Goal: Obtain resource: Obtain resource

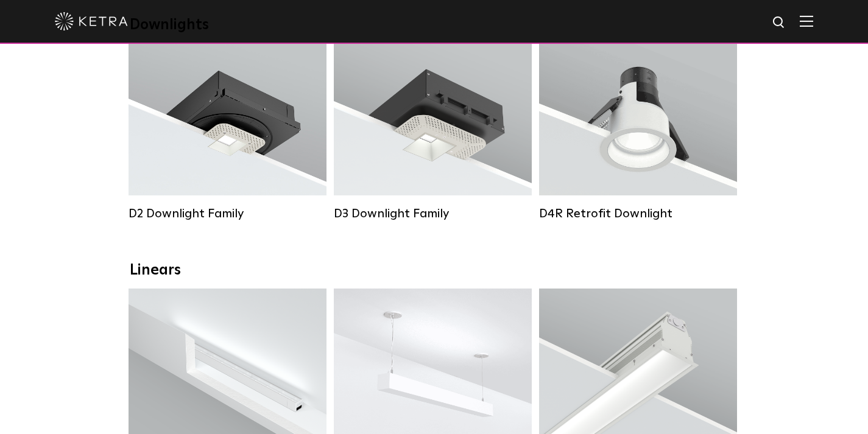
scroll to position [183, 0]
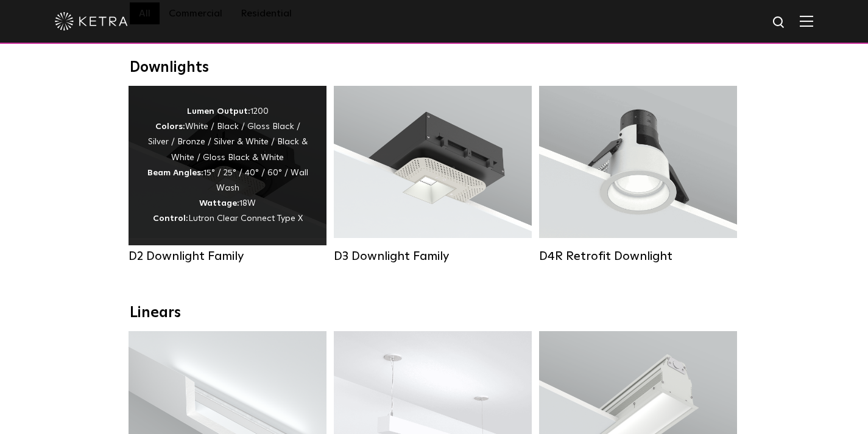
click at [219, 208] on strong "Wattage:" at bounding box center [219, 203] width 40 height 9
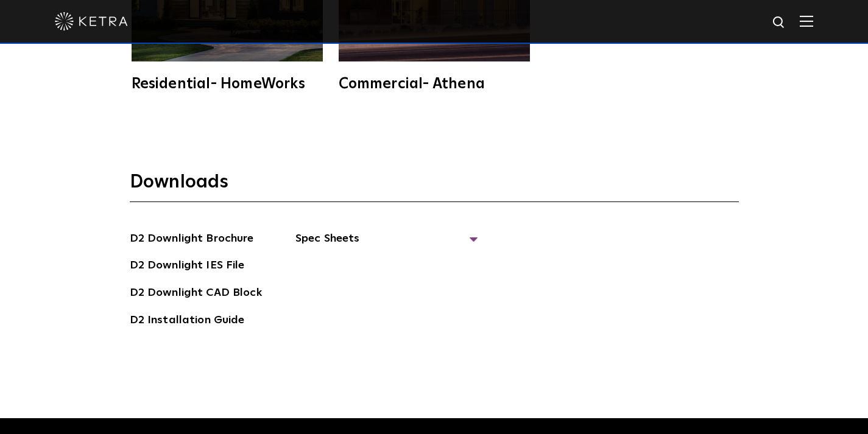
scroll to position [3107, 0]
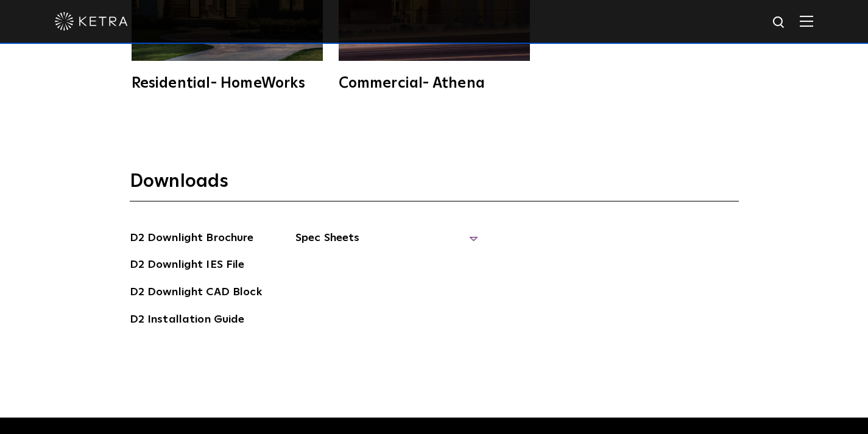
click at [350, 241] on span "Spec Sheets" at bounding box center [386, 243] width 183 height 27
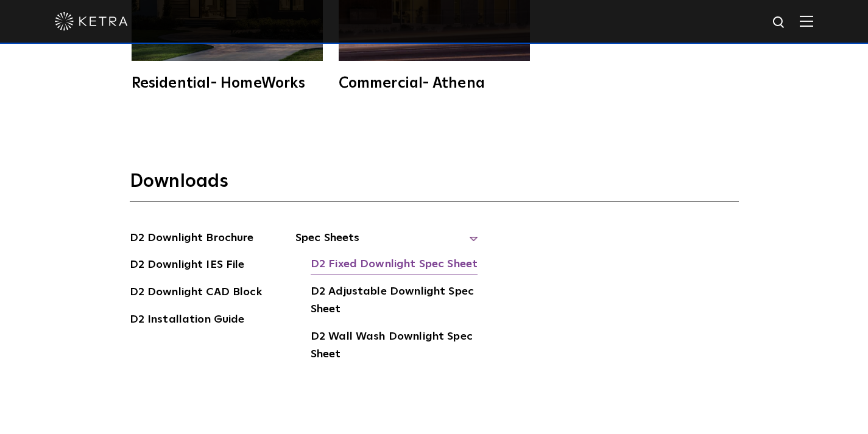
click at [405, 267] on link "D2 Fixed Downlight Spec Sheet" at bounding box center [394, 265] width 167 height 19
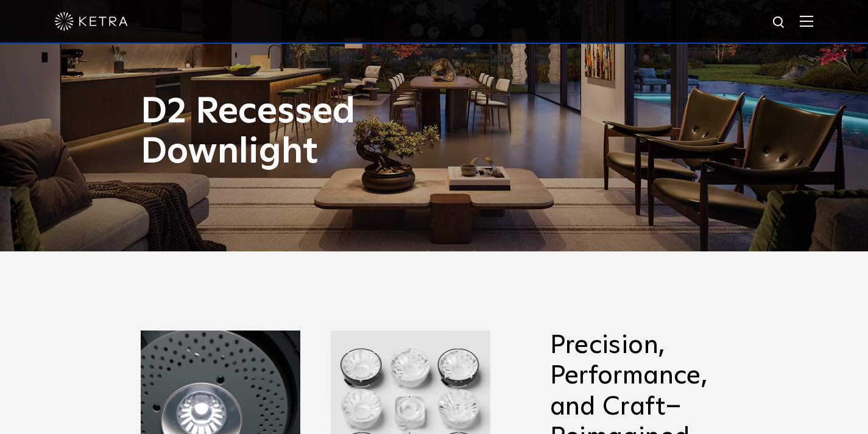
scroll to position [0, 0]
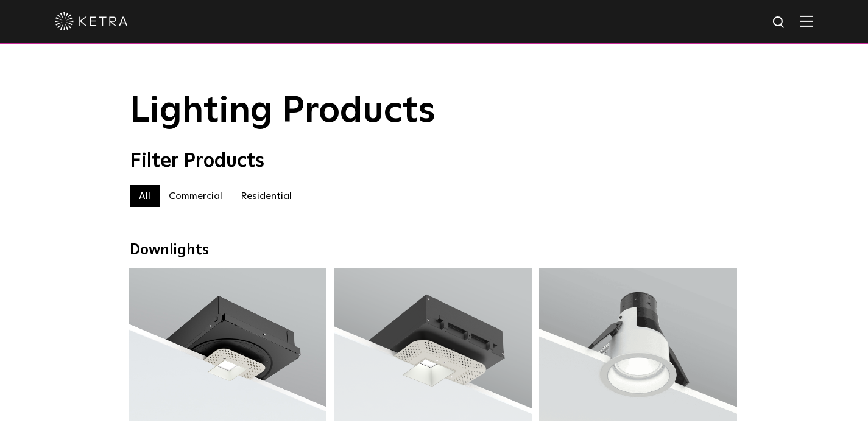
click at [200, 202] on label "Commercial" at bounding box center [196, 196] width 72 height 22
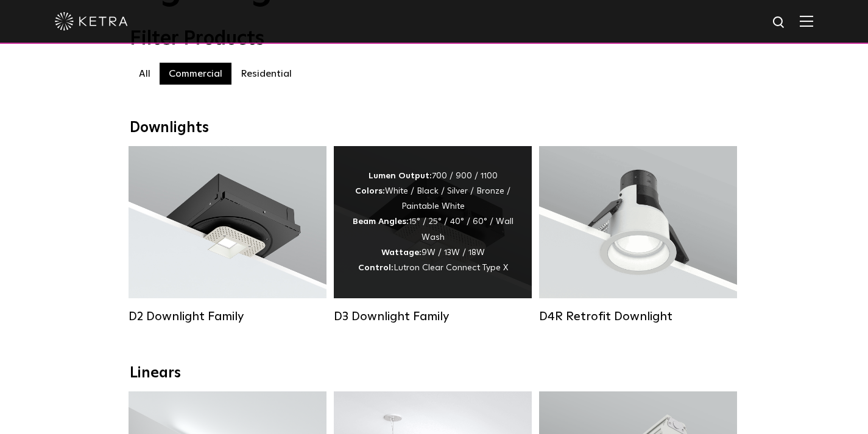
scroll to position [122, 0]
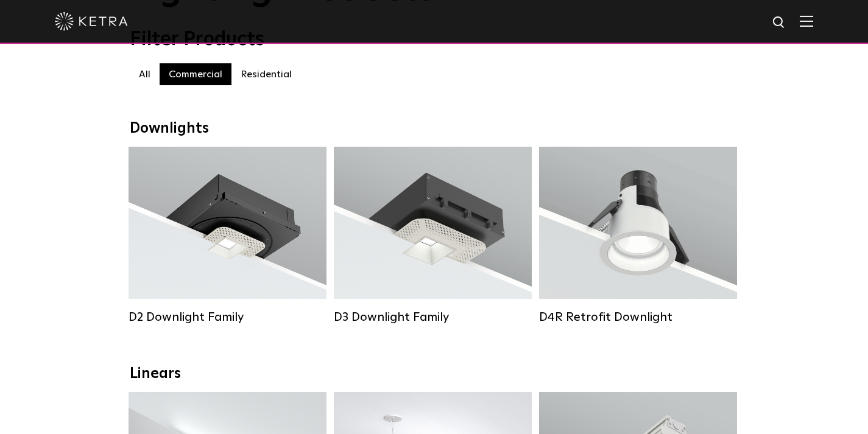
click at [276, 80] on label "Residential" at bounding box center [265, 74] width 69 height 22
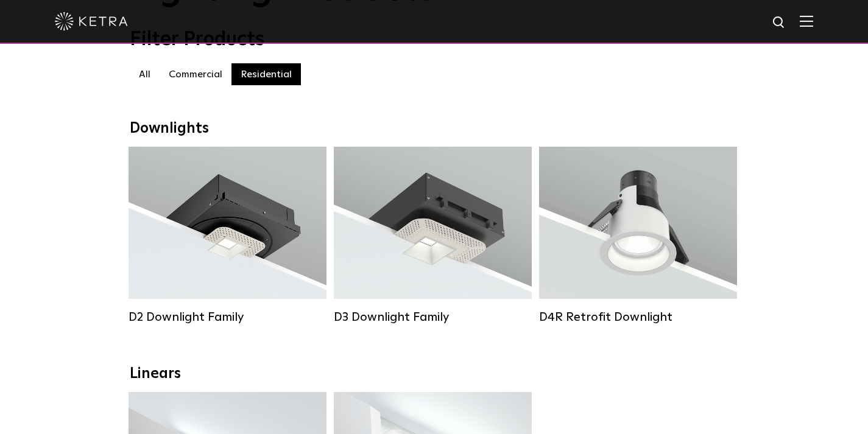
click at [264, 80] on label "Residential" at bounding box center [265, 74] width 69 height 22
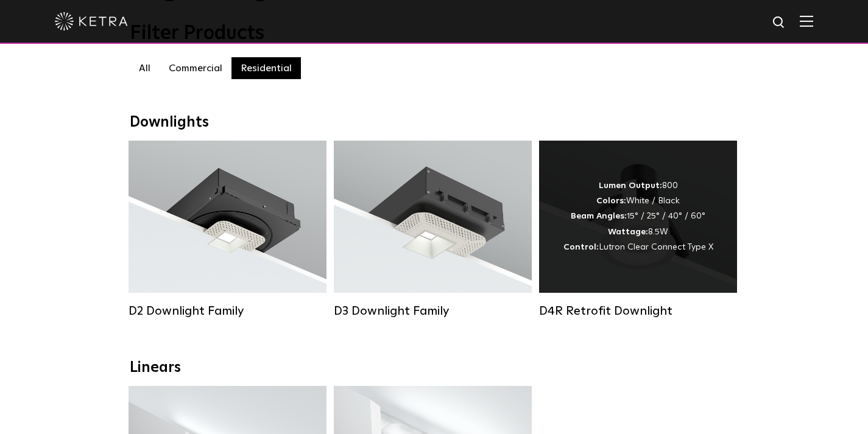
scroll to position [122, 0]
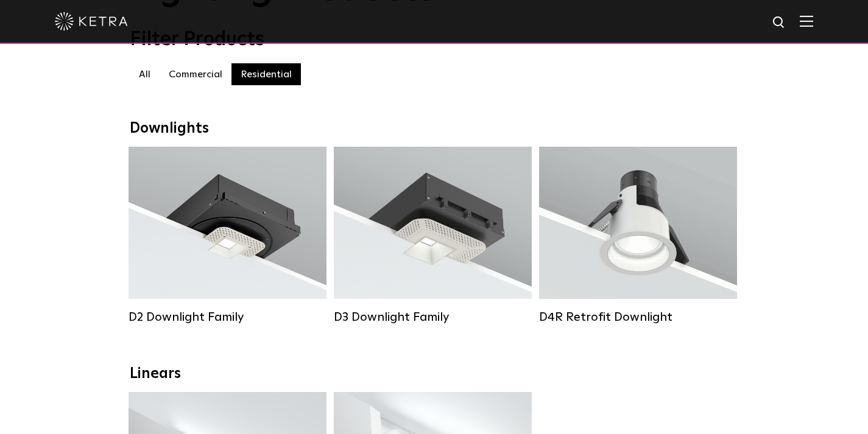
click at [197, 80] on label "Commercial" at bounding box center [196, 74] width 72 height 22
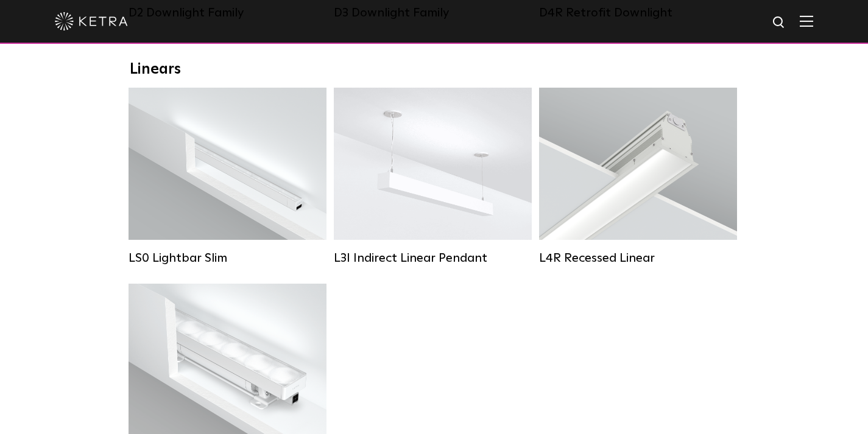
scroll to position [426, 0]
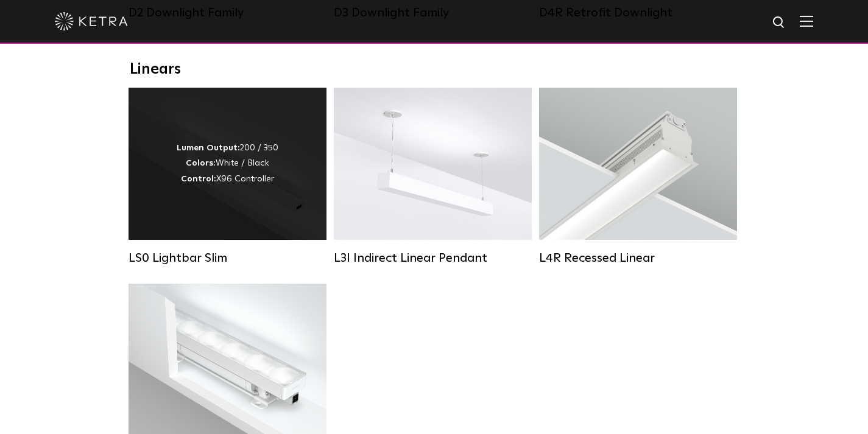
click at [255, 221] on div "Lumen Output: 200 / 350 Colors: White / Black Control: X96 Controller" at bounding box center [228, 164] width 198 height 152
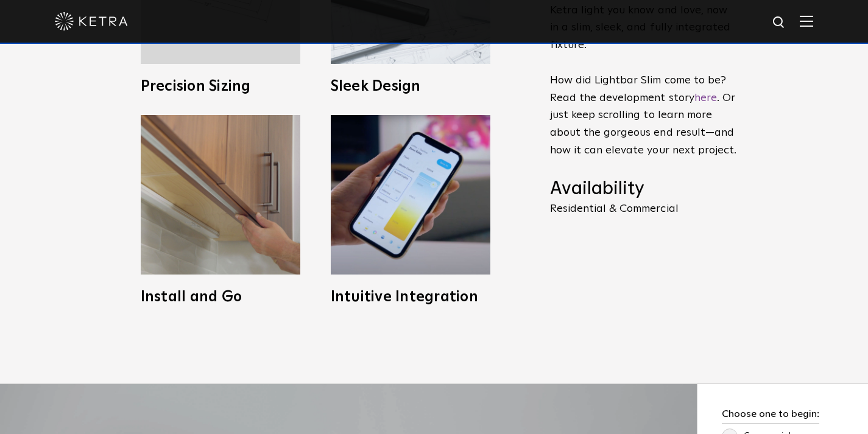
scroll to position [426, 0]
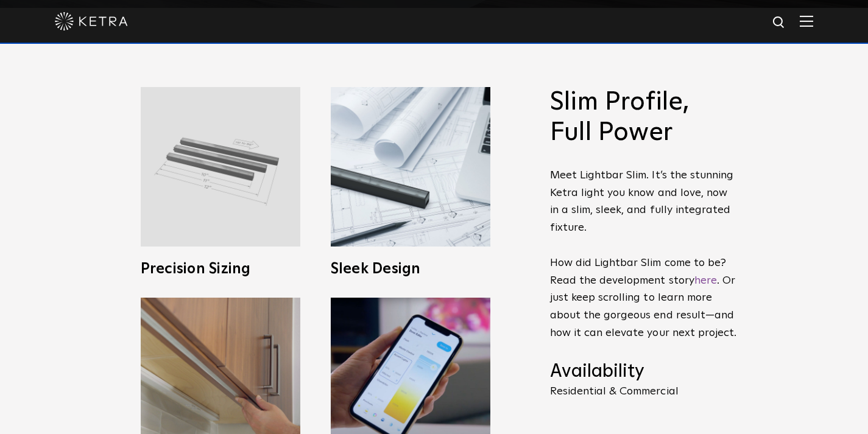
click at [251, 210] on img at bounding box center [221, 167] width 160 height 160
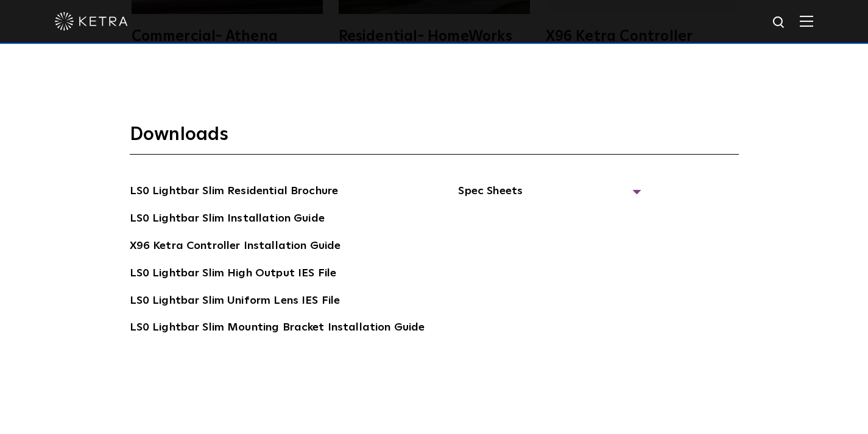
scroll to position [2132, 0]
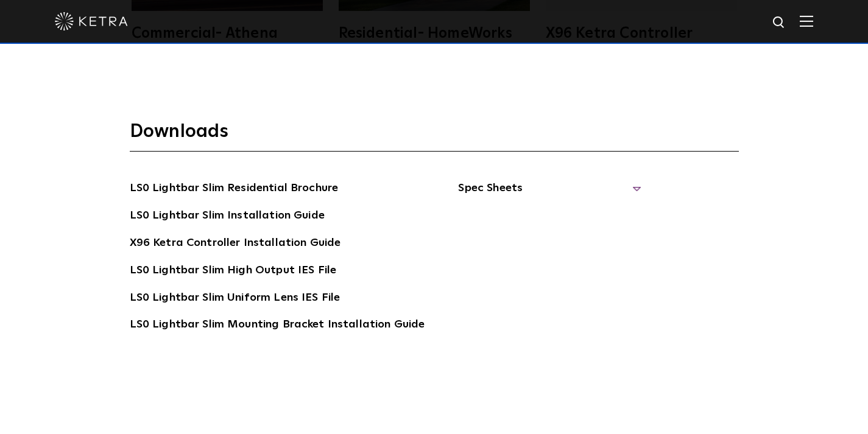
click at [508, 189] on span "Spec Sheets" at bounding box center [549, 193] width 183 height 27
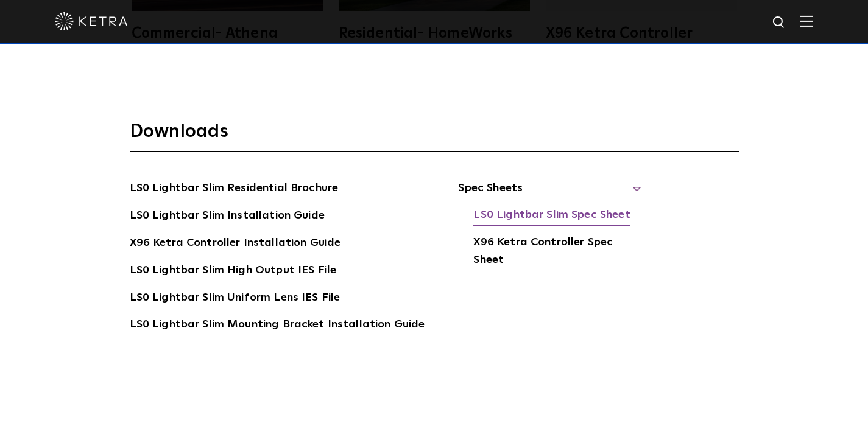
click at [562, 215] on link "LS0 Lightbar Slim Spec Sheet" at bounding box center [551, 216] width 157 height 19
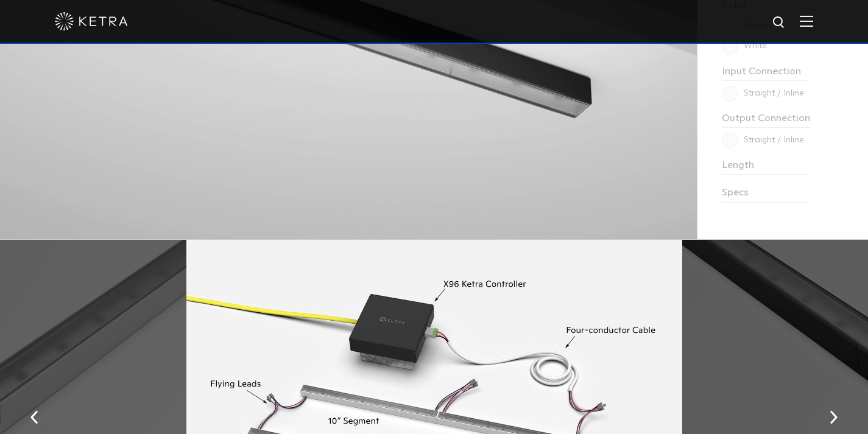
scroll to position [975, 0]
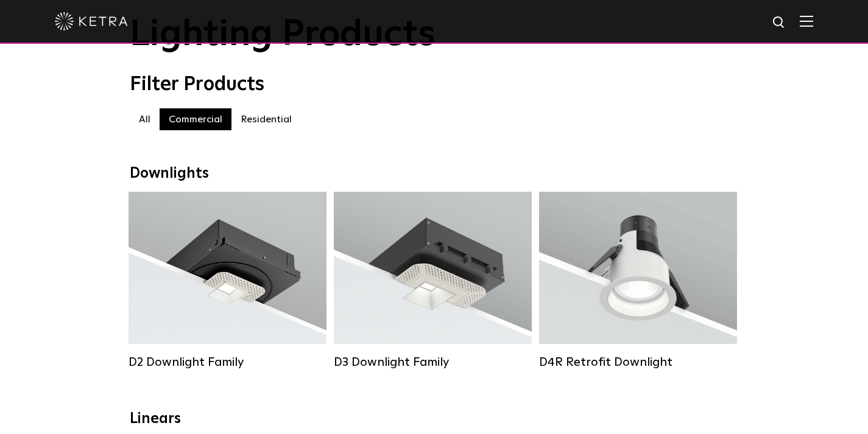
scroll to position [183, 0]
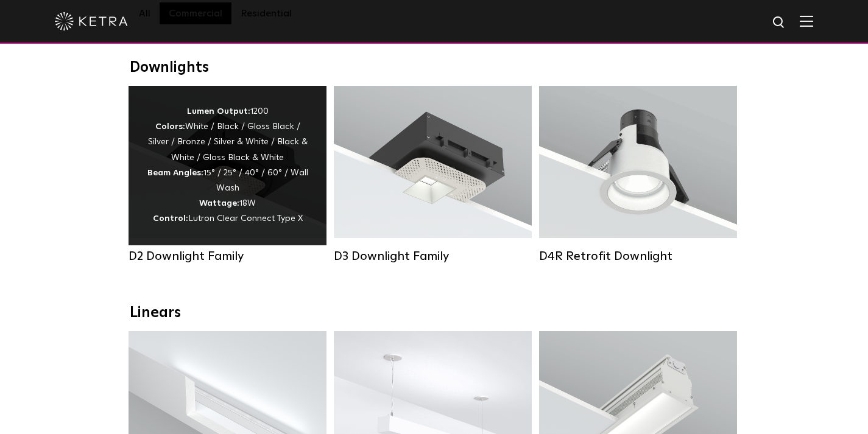
click at [214, 191] on div "Lumen Output: 1200 Colors: White / Black / Gloss Black / Silver / Bronze / Silv…" at bounding box center [227, 165] width 161 height 123
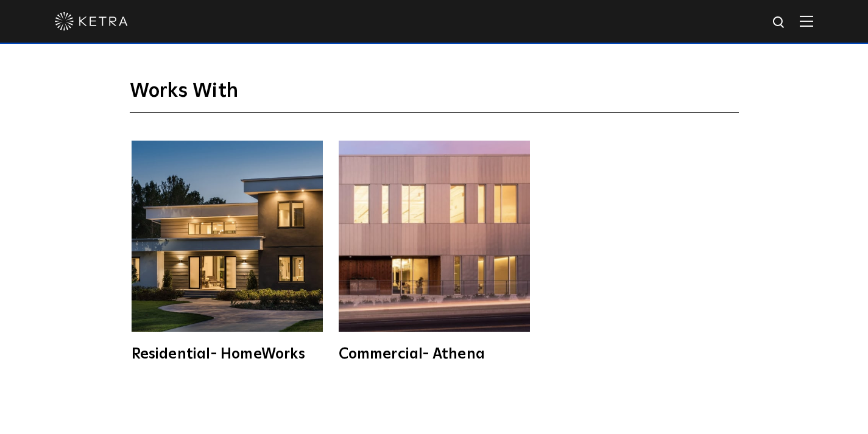
scroll to position [3107, 0]
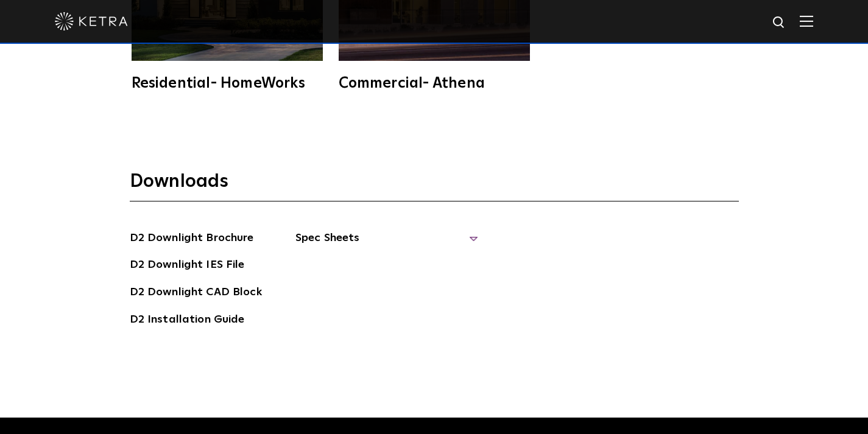
click at [339, 238] on span "Spec Sheets" at bounding box center [386, 243] width 183 height 27
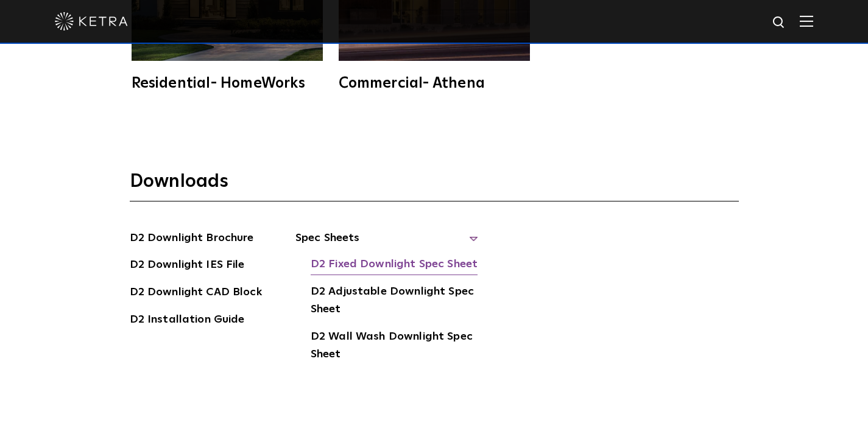
click at [373, 263] on link "D2 Fixed Downlight Spec Sheet" at bounding box center [394, 265] width 167 height 19
